Goal: Entertainment & Leisure: Consume media (video, audio)

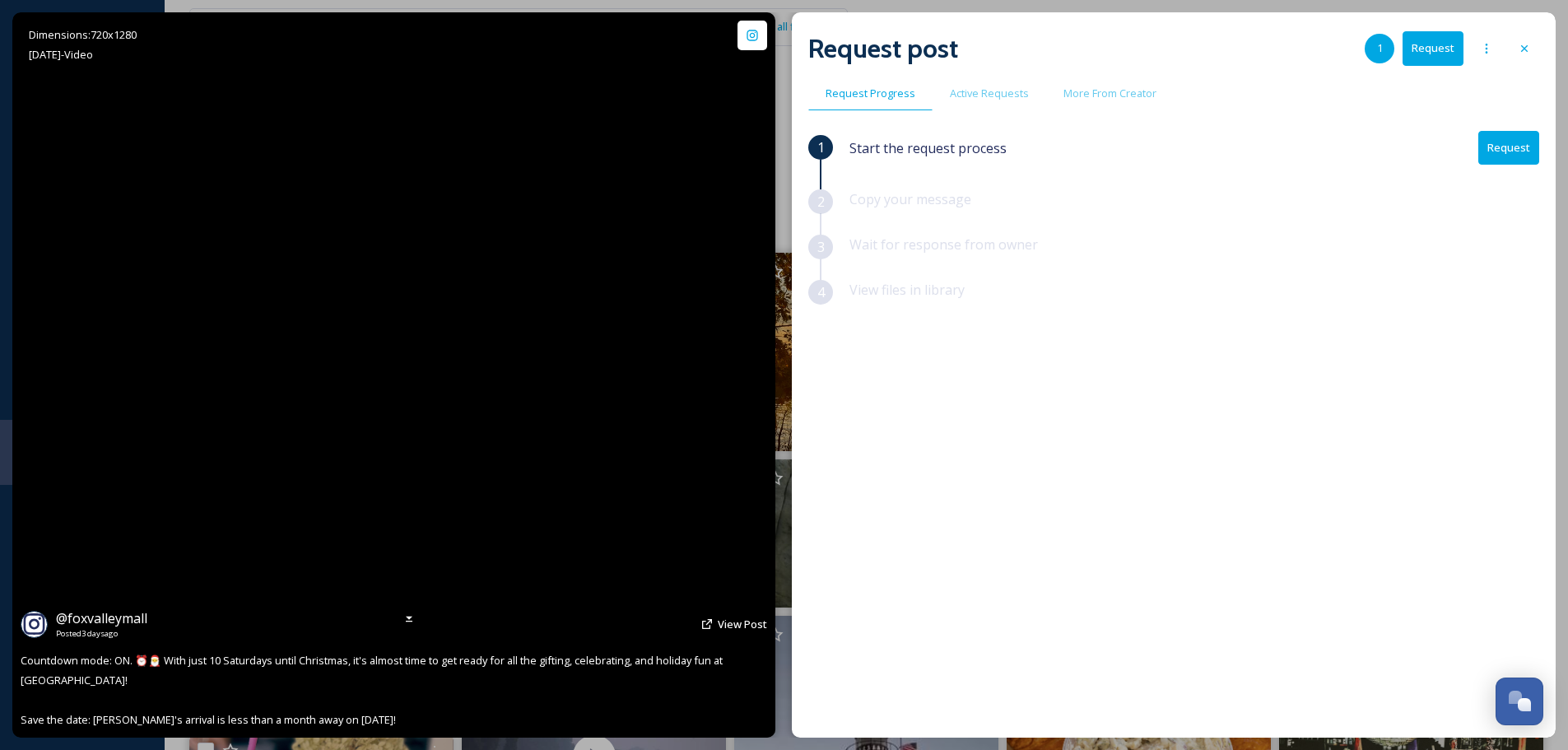
click at [1526, 45] on icon at bounding box center [1525, 48] width 13 height 13
click at [1519, 50] on div "View all files What's New Bri [PERSON_NAME]" at bounding box center [866, 27] width 1355 height 54
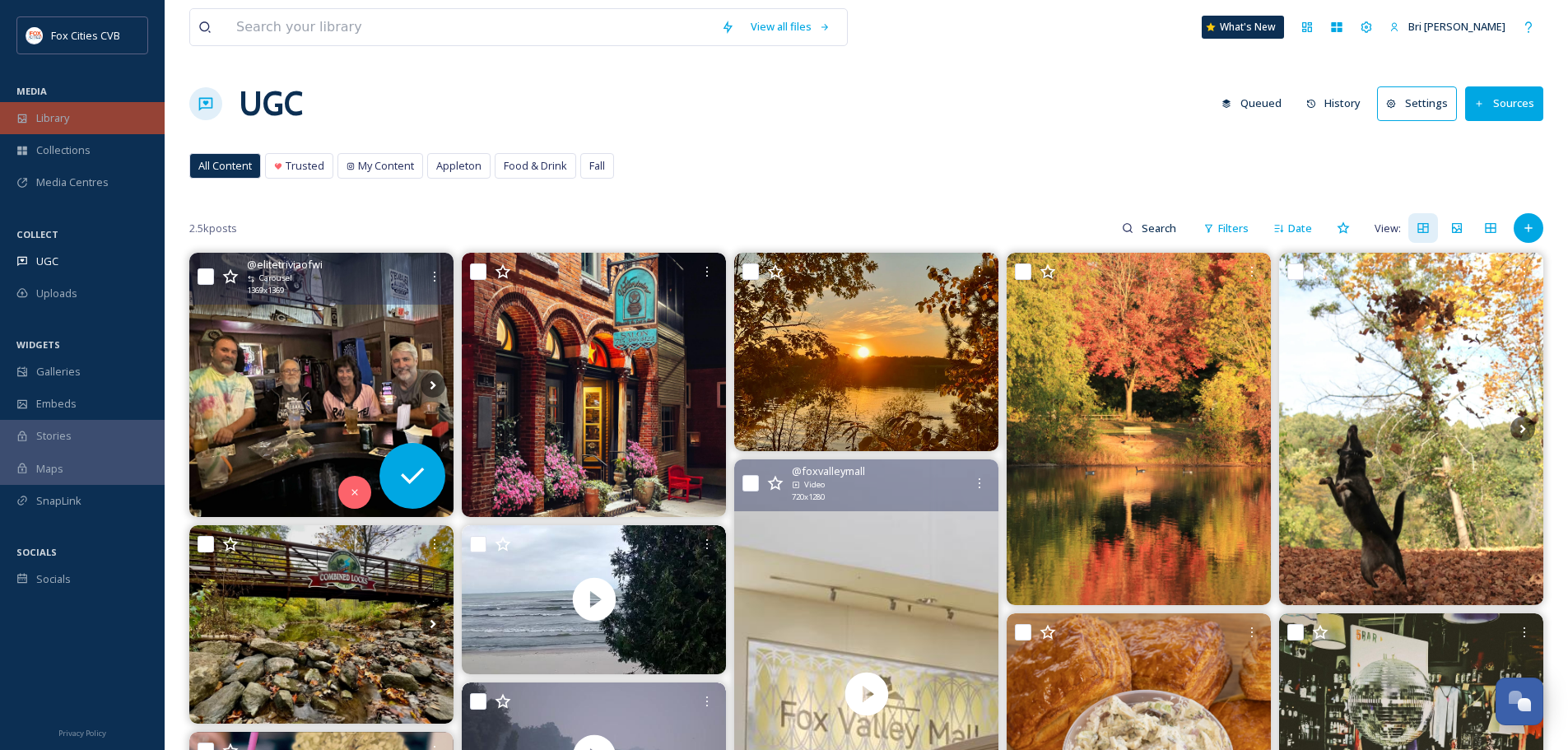
click at [58, 116] on span "Library" at bounding box center [52, 119] width 33 height 16
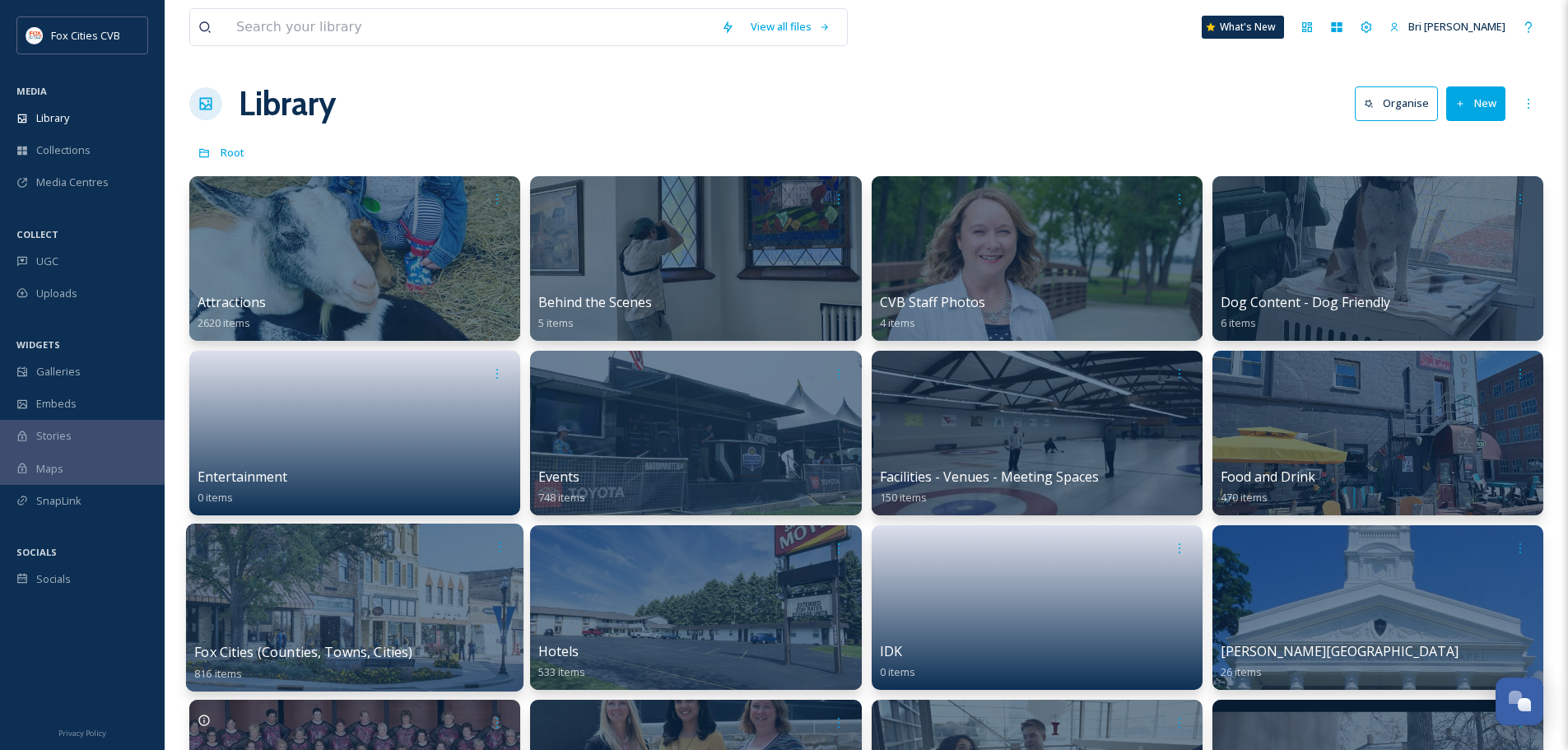
click at [388, 570] on div at bounding box center [354, 608] width 337 height 168
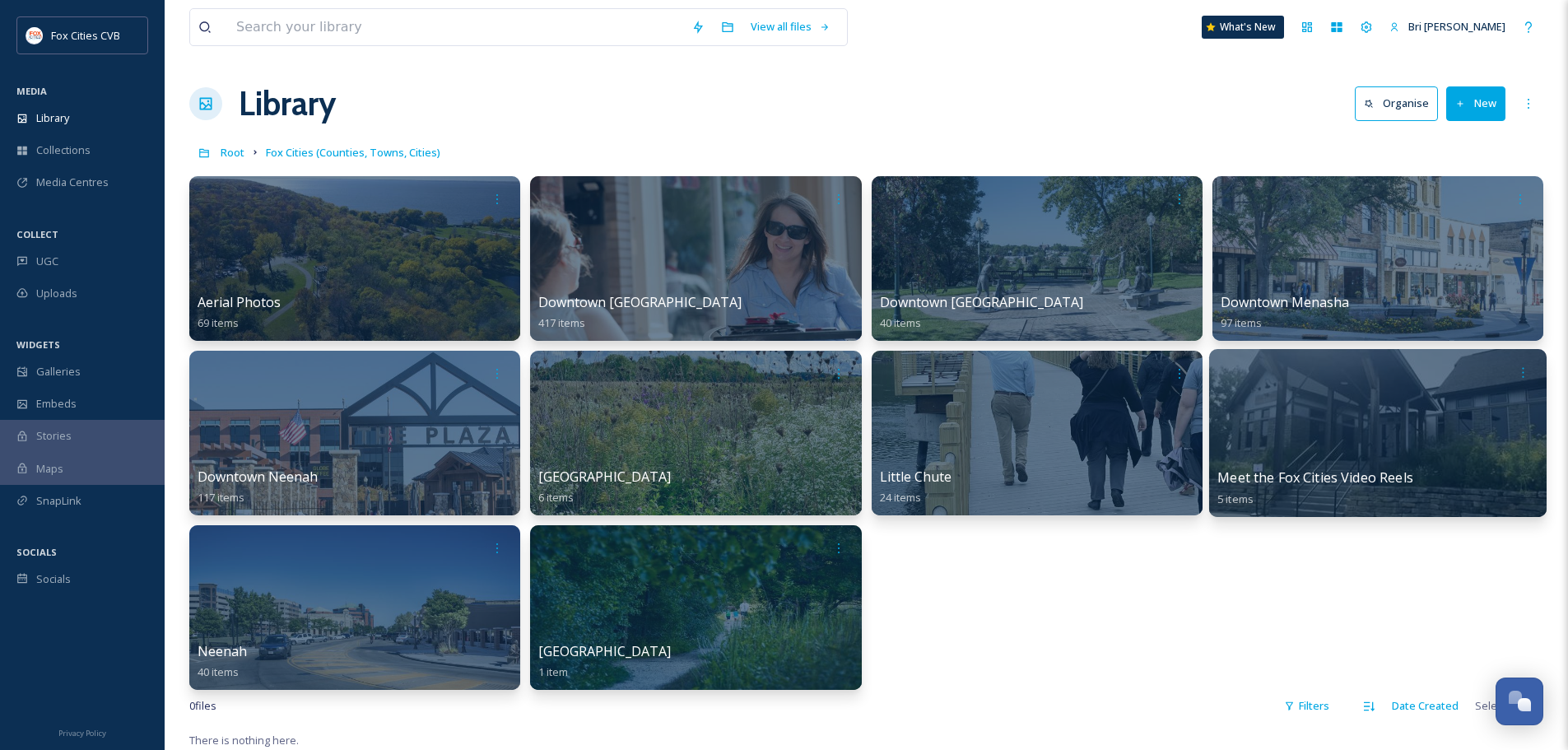
click at [1365, 421] on div at bounding box center [1378, 433] width 337 height 168
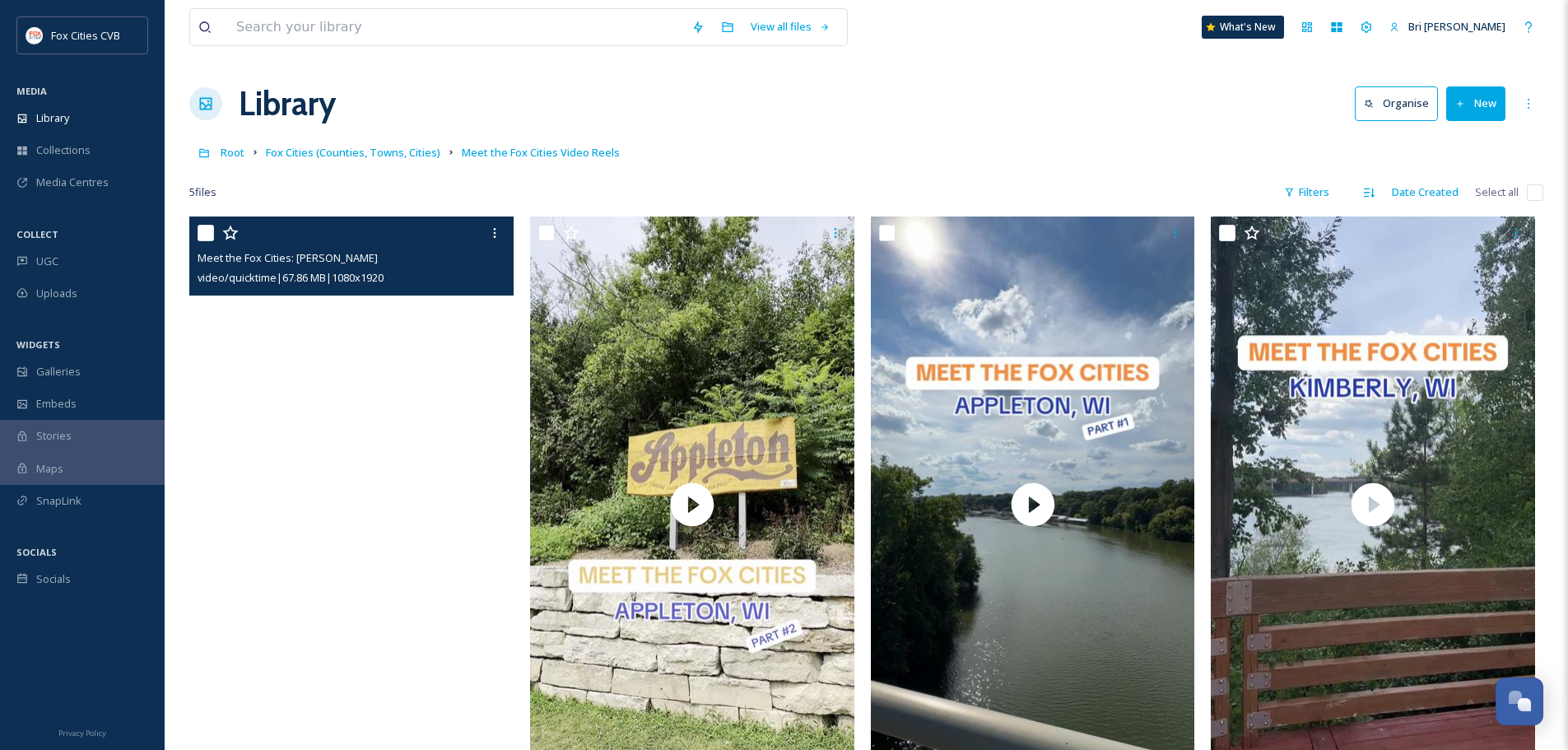
click at [372, 402] on video "Meet the Fox Cities: Sherwood" at bounding box center [351, 504] width 325 height 576
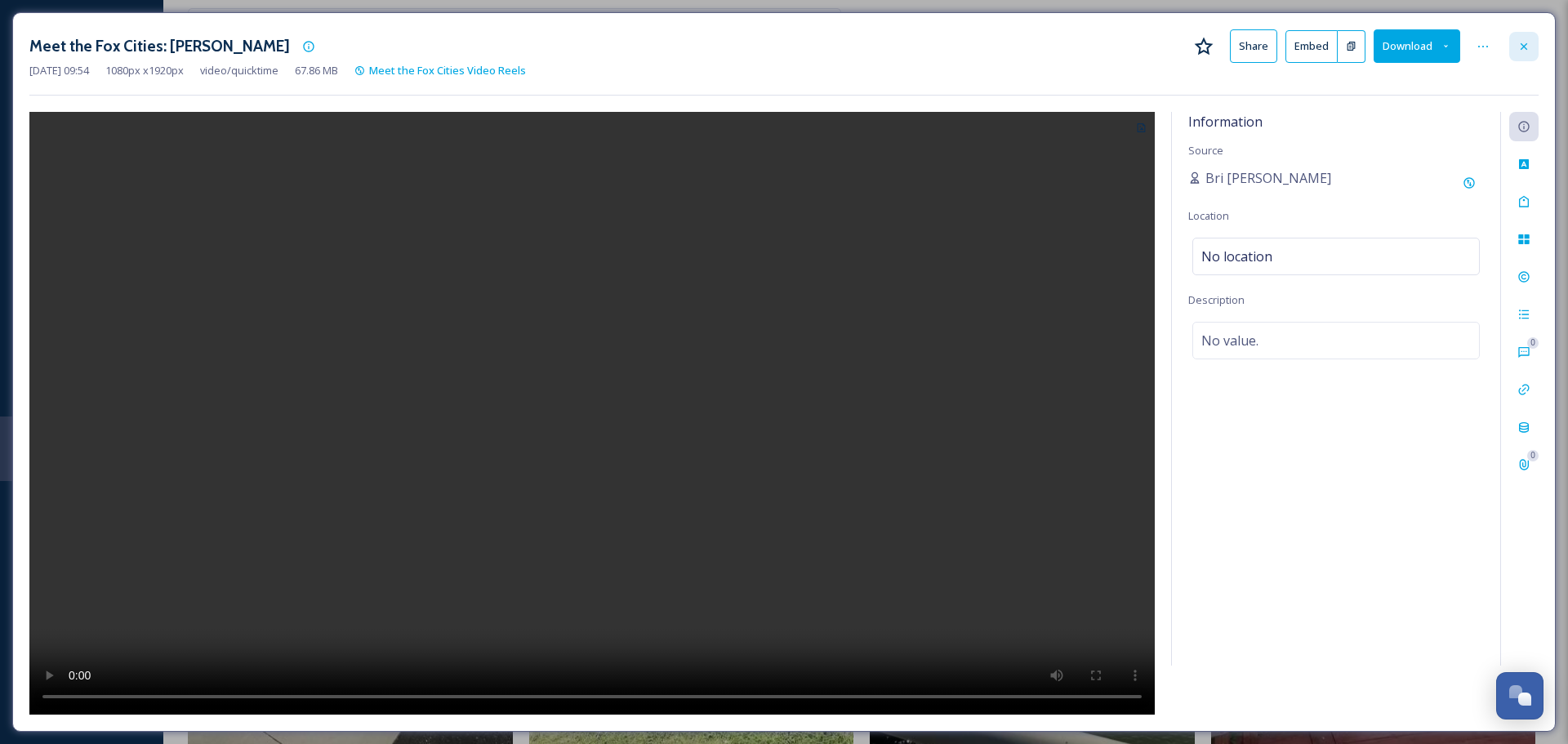
click at [1531, 53] on div at bounding box center [1523, 46] width 29 height 29
